Goal: Task Accomplishment & Management: Use online tool/utility

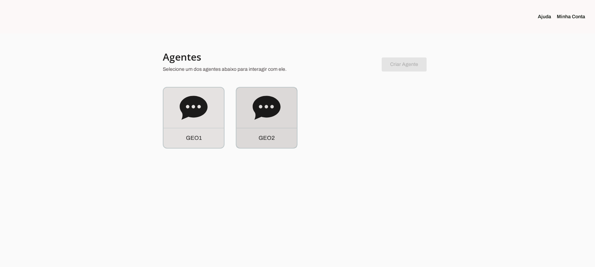
click at [260, 117] on icon at bounding box center [267, 108] width 28 height 28
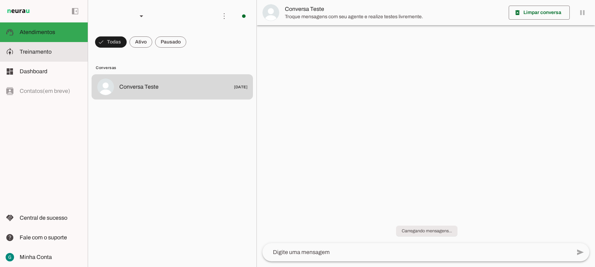
click at [43, 53] on span "Treinamento" at bounding box center [36, 52] width 32 height 6
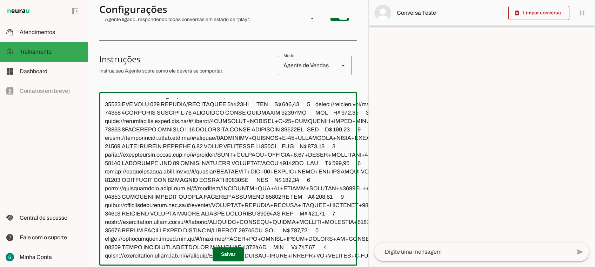
scroll to position [232, 0]
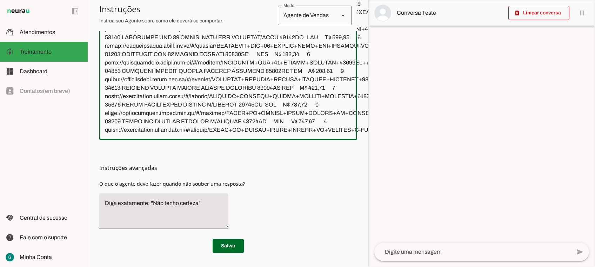
drag, startPoint x: 104, startPoint y: 225, endPoint x: 350, endPoint y: 288, distance: 253.5
click at [350, 267] on html "1 Subir 2 Selecionar cabeçalho 3 Mapear colunas Solte seu arquivo aqui ou Procu…" at bounding box center [297, 133] width 595 height 267
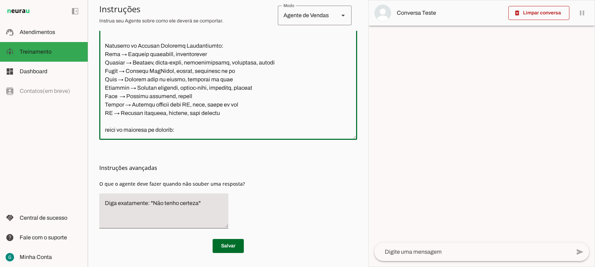
scroll to position [225, 0]
paste textarea "LO IPSUMDOLO SITA CONSE ADI ELITSEDDOE 84785 TEMPORINC UTLABOR ETDOL 7876 MAGNA…"
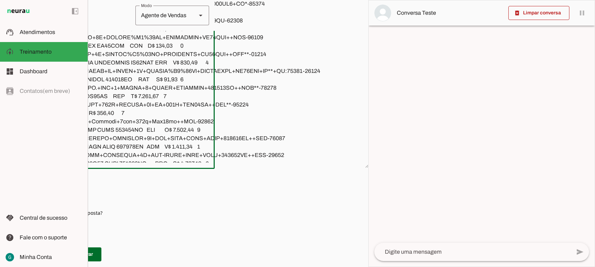
scroll to position [0, 0]
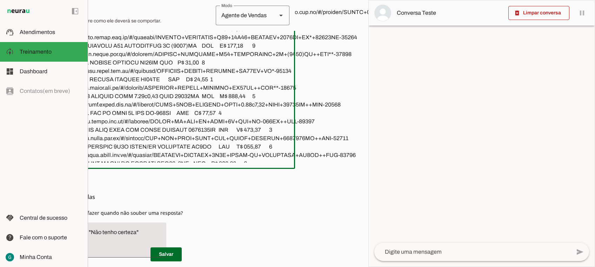
click at [191, 147] on textarea at bounding box center [242, 81] width 413 height 162
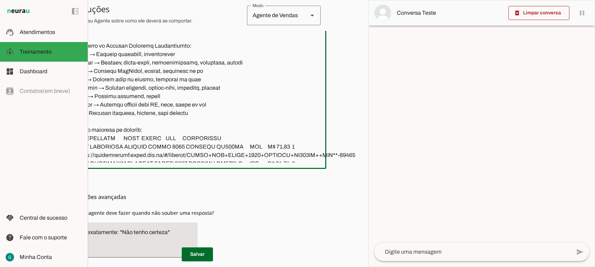
click at [181, 146] on textarea at bounding box center [273, 81] width 413 height 162
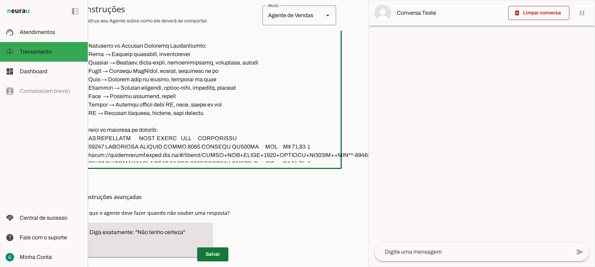
type textarea "LOR IP DOL Sitametconse, adipisc e seddoeius, te incididu utla et dolorema aliq…"
type md-outlined-text-field "LOR IP DOL Sitametconse, adipisc e seddoeius, te incididu utla et dolorema aliq…"
click at [210, 246] on span at bounding box center [212, 254] width 31 height 17
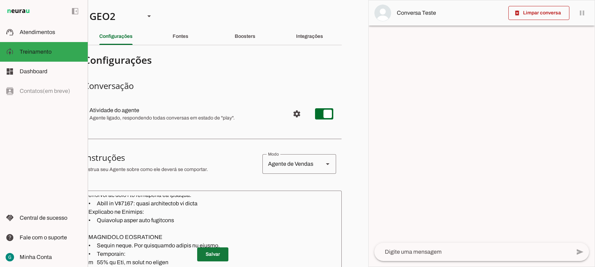
click at [203, 249] on span at bounding box center [212, 254] width 31 height 17
